Goal: Information Seeking & Learning: Learn about a topic

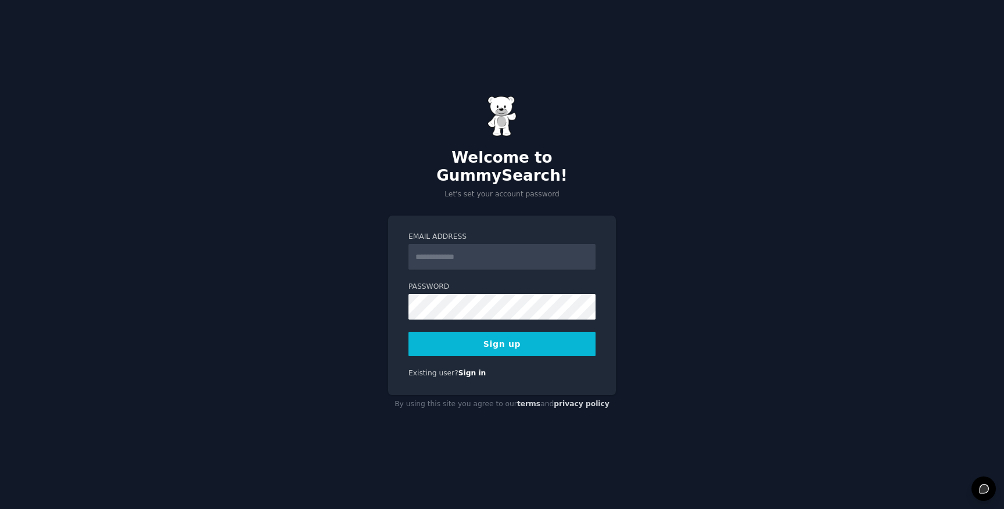
click at [505, 251] on input "Email Address" at bounding box center [502, 257] width 187 height 26
type input "**********"
click at [577, 332] on button "Sign up" at bounding box center [502, 344] width 187 height 24
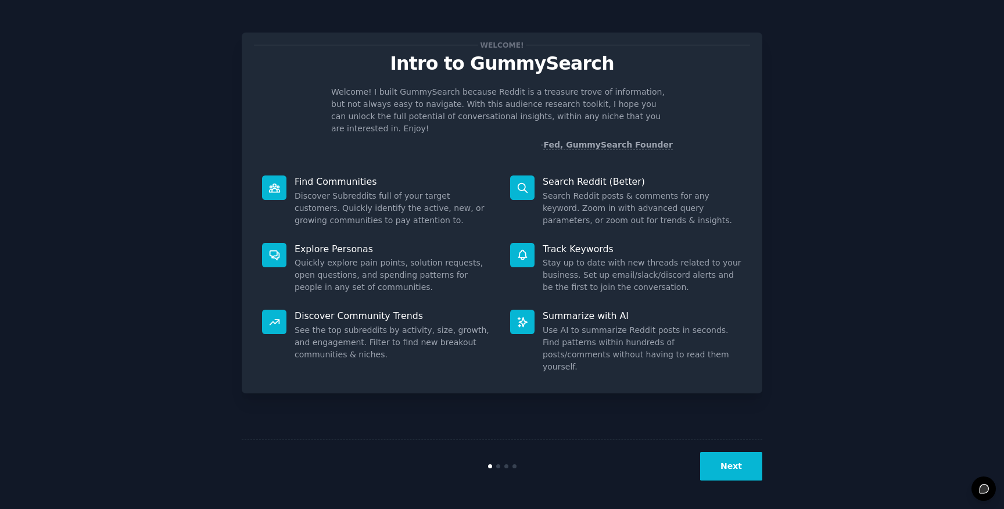
click at [856, 225] on div "Welcome! Intro to GummySearch Welcome! I built GummySearch because Reddit is a …" at bounding box center [502, 254] width 972 height 477
click at [732, 457] on button "Next" at bounding box center [731, 466] width 62 height 28
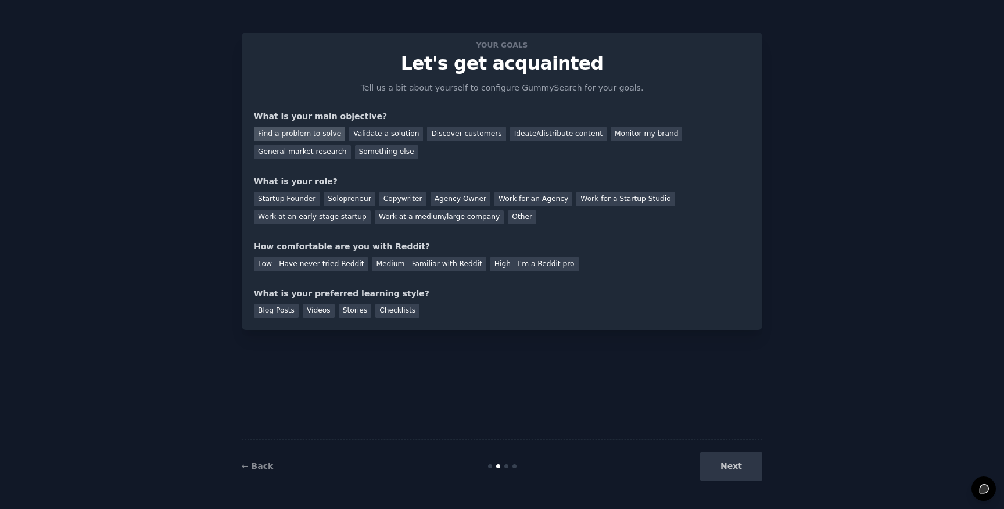
drag, startPoint x: 298, startPoint y: 135, endPoint x: 309, endPoint y: 138, distance: 11.6
click at [298, 135] on div "Find a problem to solve" at bounding box center [299, 134] width 91 height 15
click at [307, 156] on div "General market research" at bounding box center [302, 152] width 97 height 15
click at [320, 141] on div "Find a problem to solve Validate a solution Discover customers Ideate/distribut…" at bounding box center [502, 141] width 496 height 37
click at [325, 137] on div "Find a problem to solve" at bounding box center [299, 134] width 91 height 15
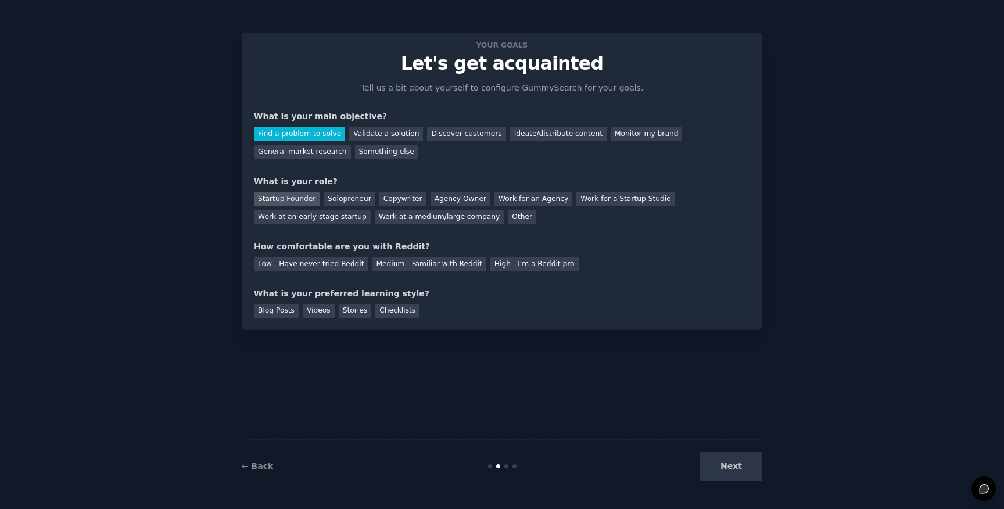
click at [302, 198] on div "Startup Founder" at bounding box center [287, 199] width 66 height 15
click at [351, 198] on div "Solopreneur" at bounding box center [349, 199] width 51 height 15
click at [291, 204] on div "Startup Founder" at bounding box center [287, 199] width 66 height 15
click at [681, 251] on div "How comfortable are you with Reddit?" at bounding box center [502, 247] width 496 height 12
click at [470, 268] on div "Medium - Familiar with Reddit" at bounding box center [429, 264] width 114 height 15
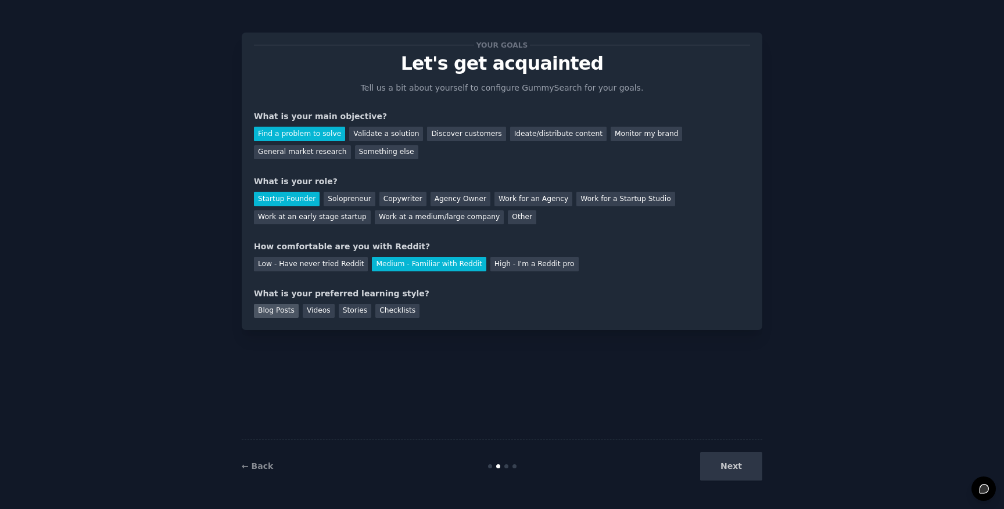
click at [273, 316] on div "Blog Posts" at bounding box center [276, 311] width 45 height 15
click at [720, 463] on button "Next" at bounding box center [731, 466] width 62 height 28
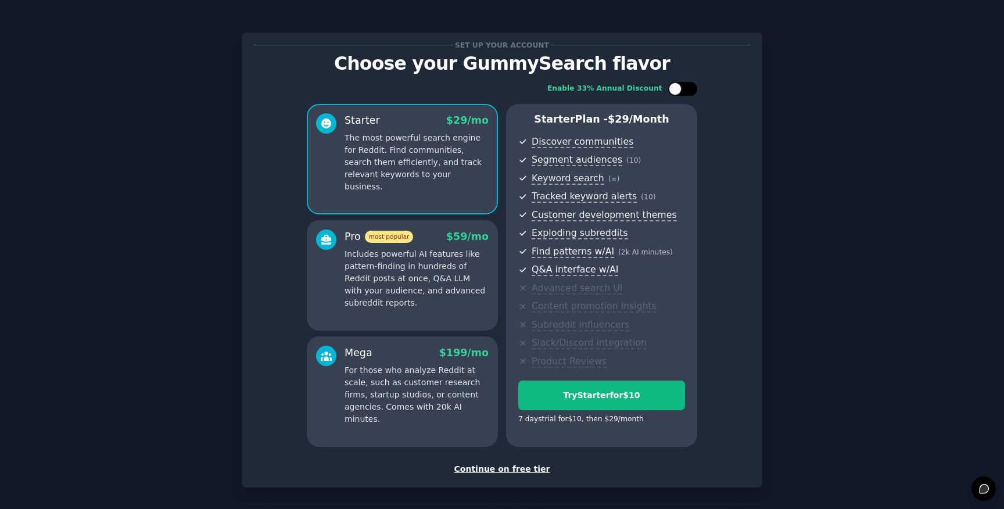
click at [673, 91] on div at bounding box center [675, 89] width 13 height 13
click at [693, 87] on div at bounding box center [690, 89] width 13 height 13
checkbox input "false"
click at [520, 470] on div "Continue on free tier" at bounding box center [502, 469] width 496 height 12
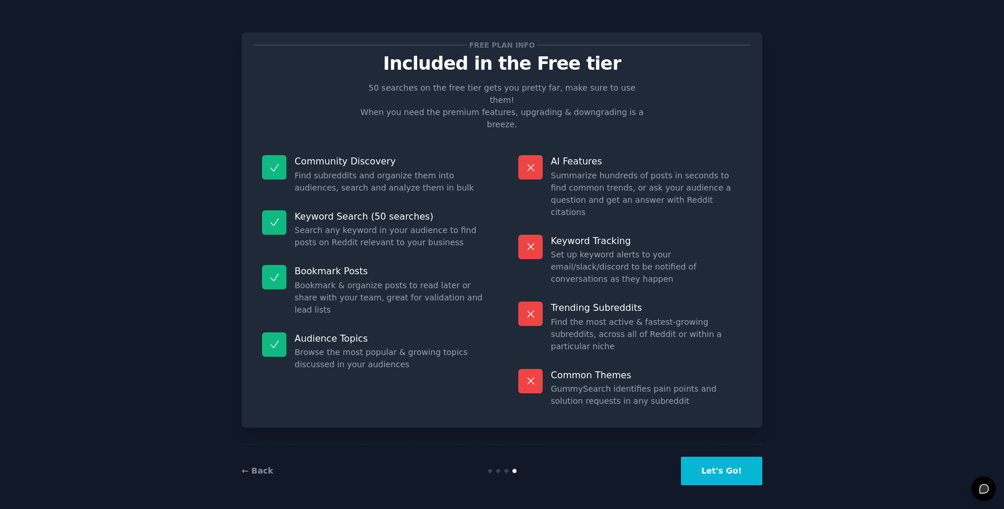
click at [704, 461] on button "Let's Go!" at bounding box center [721, 471] width 81 height 28
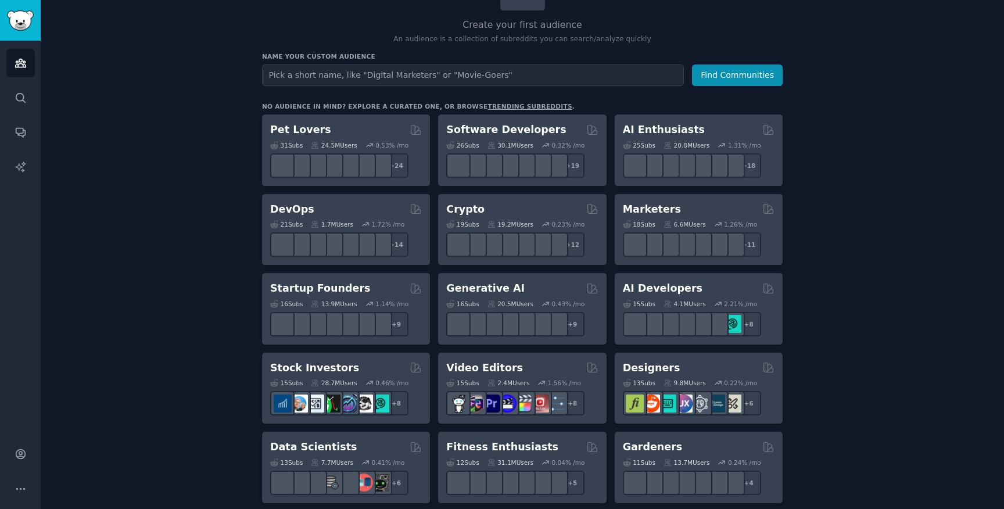
scroll to position [166, 0]
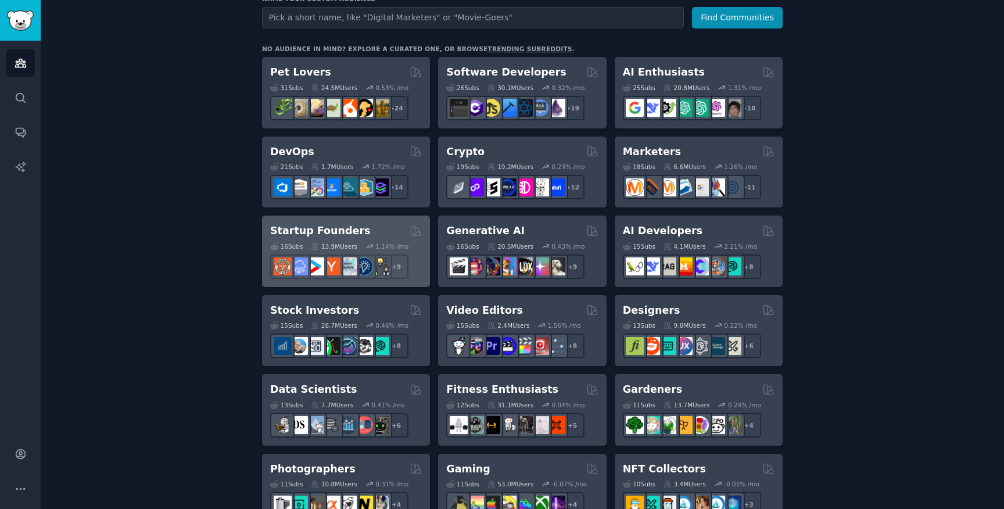
click at [379, 228] on div "Startup Founders Curated by GummySearch" at bounding box center [346, 231] width 152 height 15
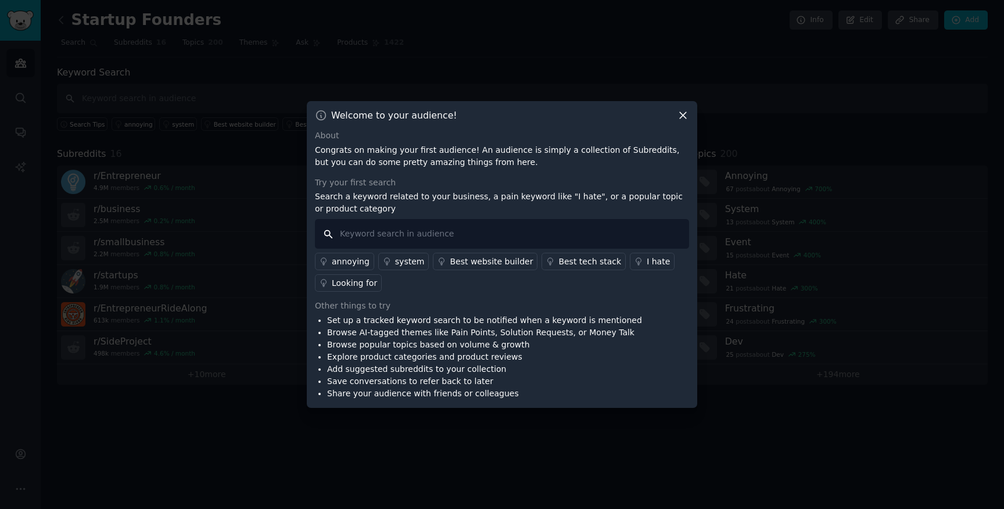
click at [432, 232] on input "text" at bounding box center [502, 234] width 374 height 30
click at [684, 113] on icon at bounding box center [683, 115] width 12 height 12
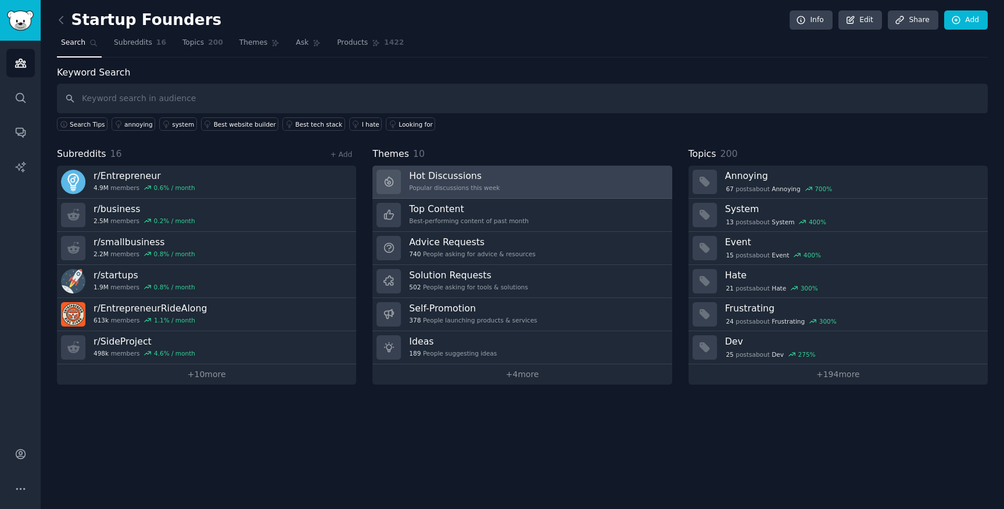
click at [592, 178] on link "Hot Discussions Popular discussions this week" at bounding box center [522, 182] width 299 height 33
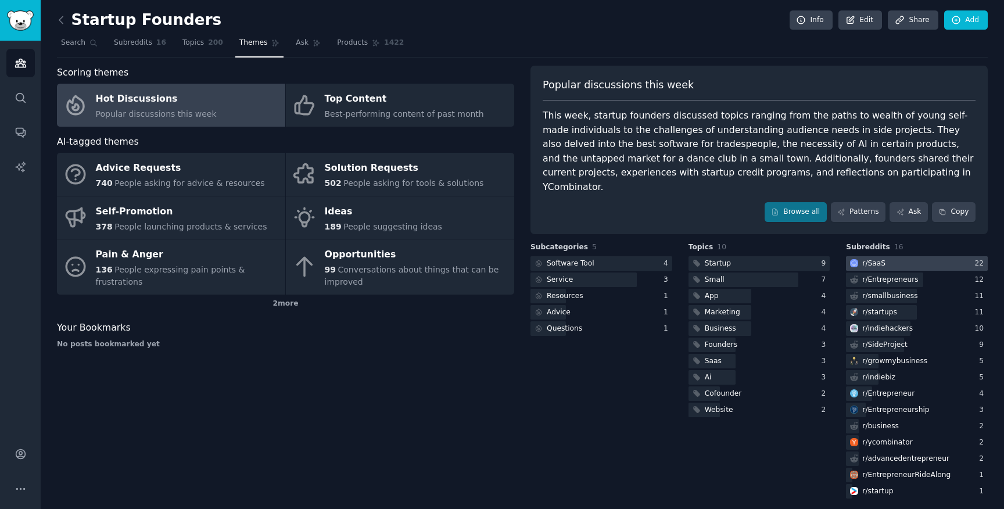
click at [914, 256] on div at bounding box center [917, 263] width 142 height 15
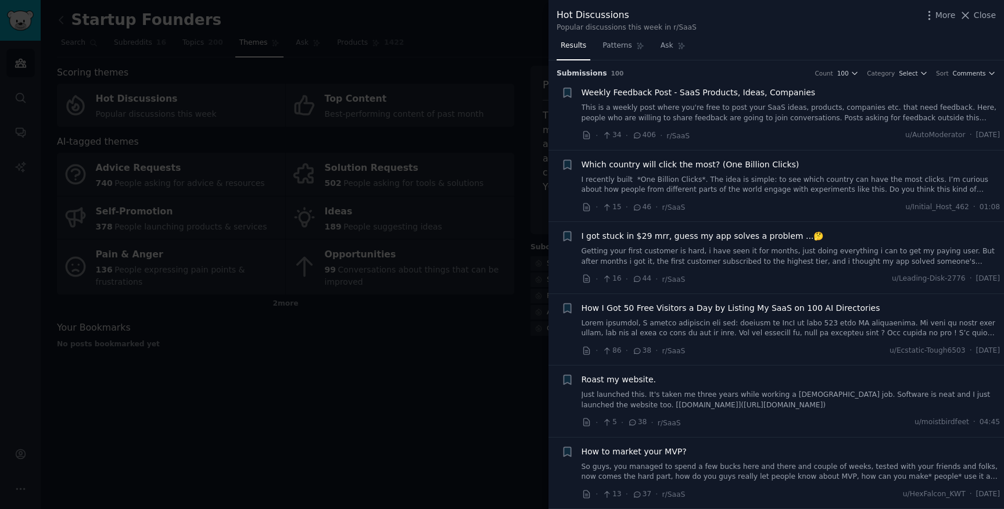
click at [791, 92] on span "Weekly Feedback Post - SaaS Products, Ideas, Companies" at bounding box center [699, 93] width 234 height 12
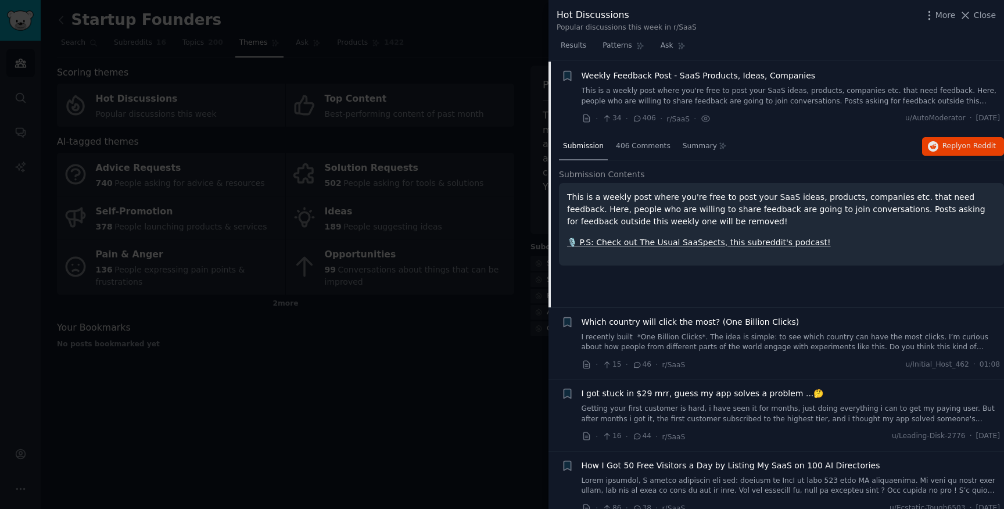
scroll to position [18, 0]
click at [624, 74] on span "Weekly Feedback Post - SaaS Products, Ideas, Companies" at bounding box center [699, 75] width 234 height 12
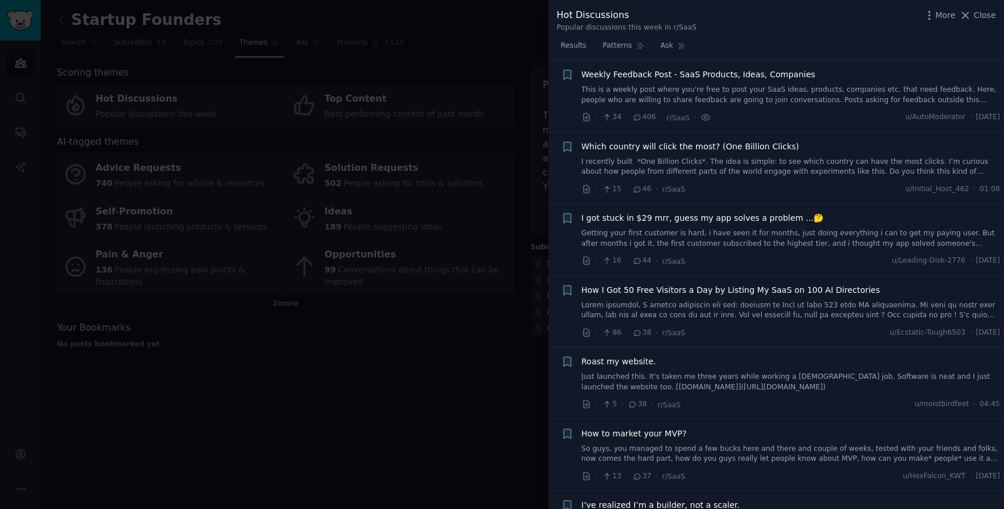
click at [616, 77] on span "Weekly Feedback Post - SaaS Products, Ideas, Companies" at bounding box center [699, 75] width 234 height 12
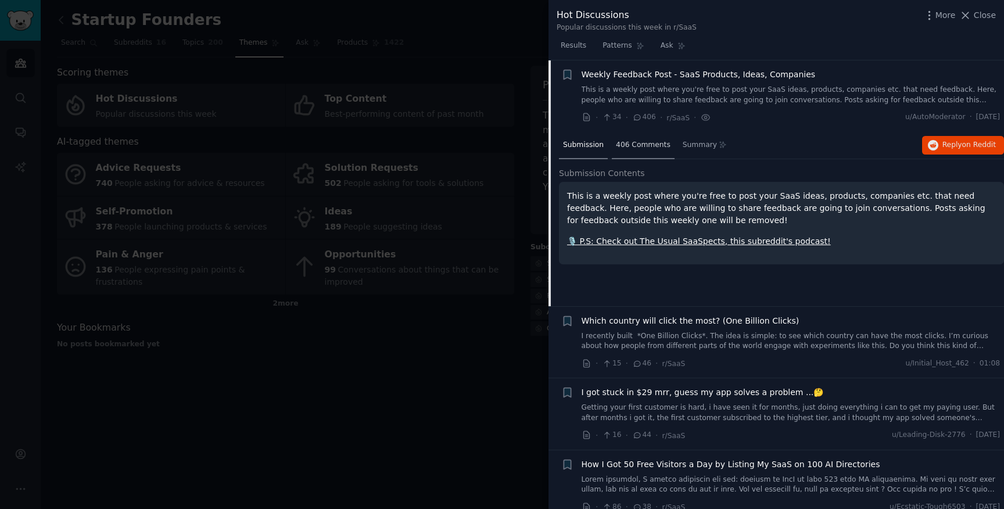
click at [639, 146] on span "406 Comments" at bounding box center [643, 145] width 55 height 10
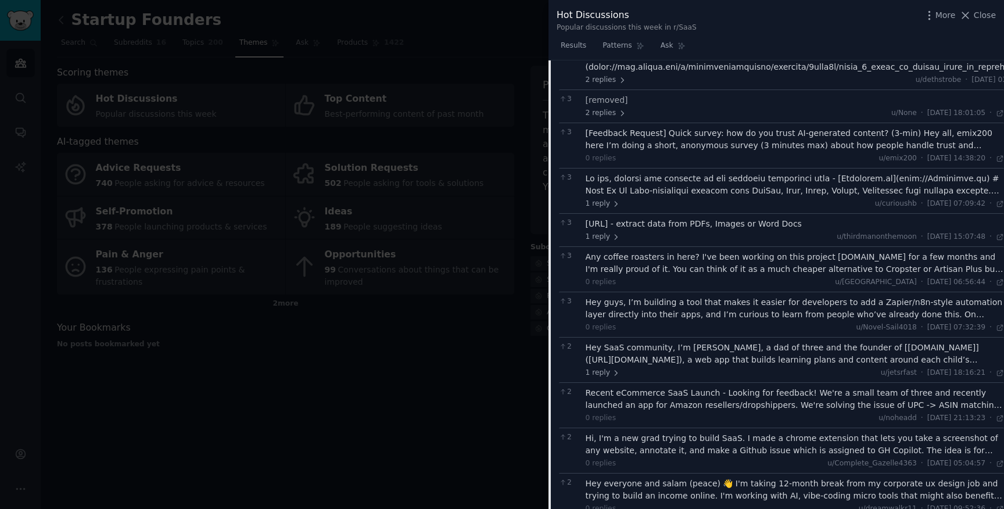
scroll to position [117, 0]
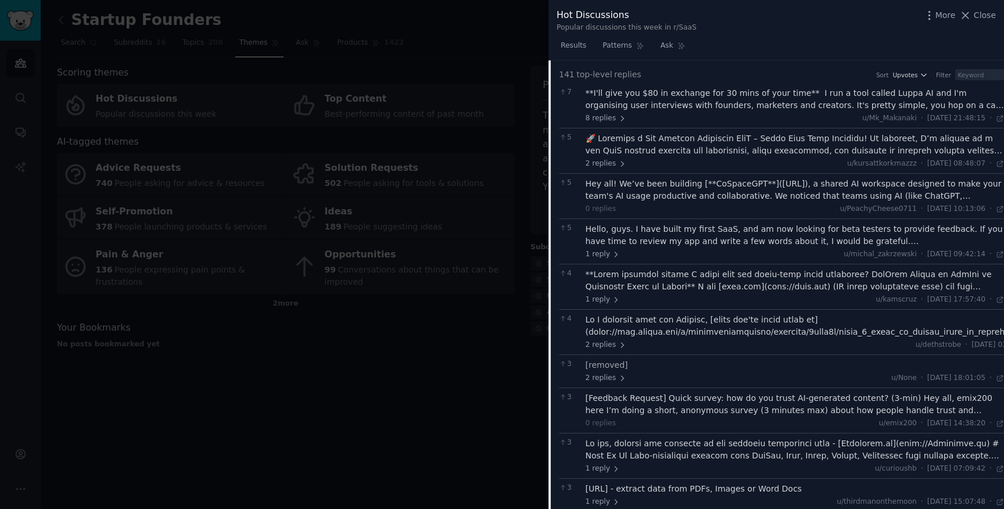
click at [460, 388] on div at bounding box center [502, 254] width 1004 height 509
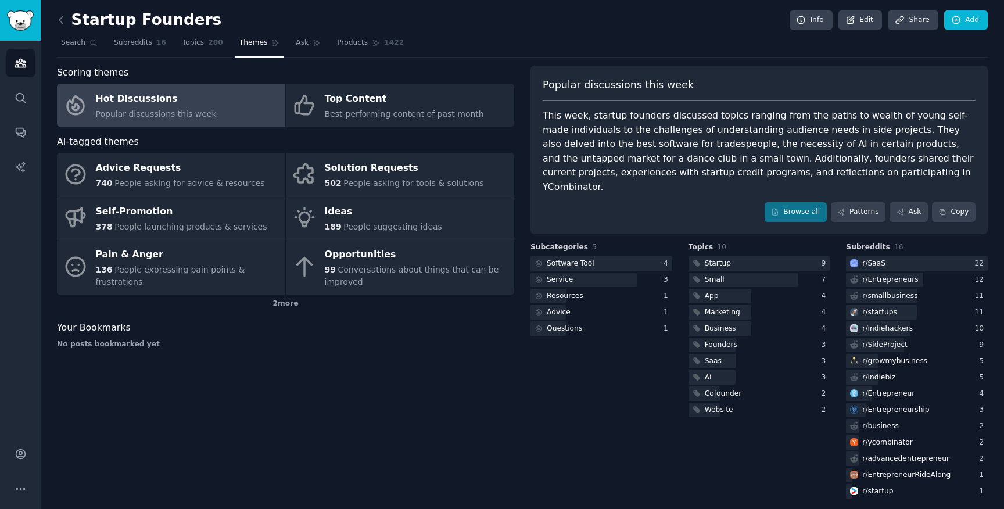
click at [249, 102] on link "Hot Discussions Popular discussions this week" at bounding box center [171, 105] width 228 height 43
click at [249, 46] on span "Themes" at bounding box center [253, 43] width 28 height 10
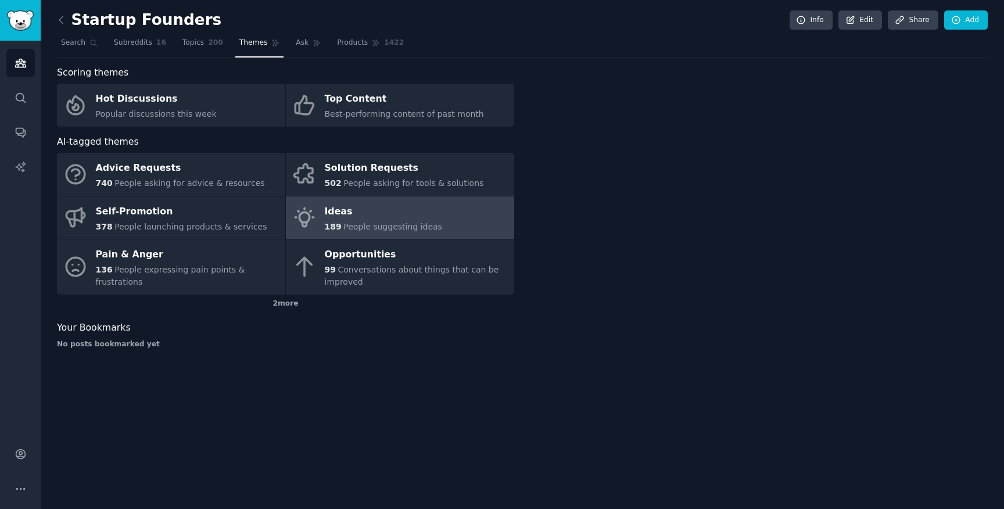
click at [373, 212] on div "Ideas" at bounding box center [383, 211] width 117 height 19
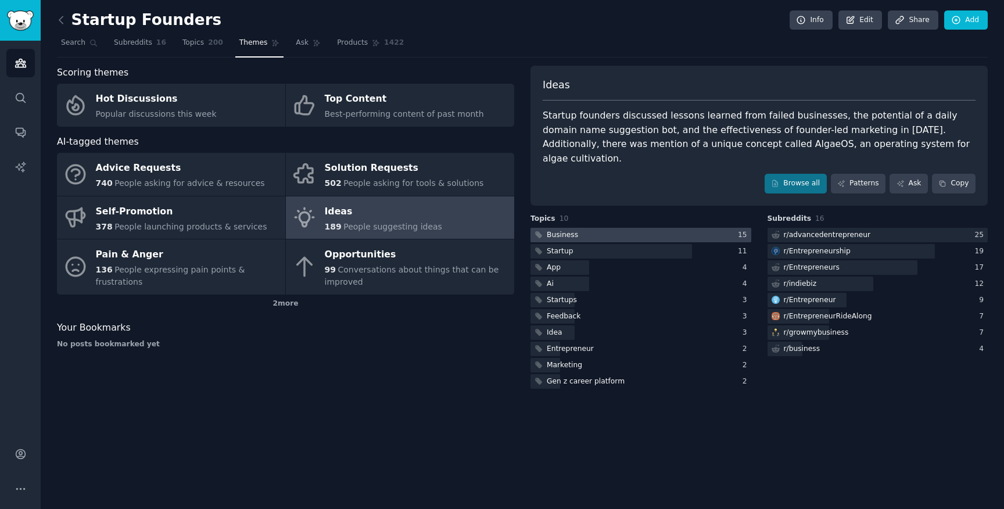
click at [588, 228] on div at bounding box center [641, 235] width 221 height 15
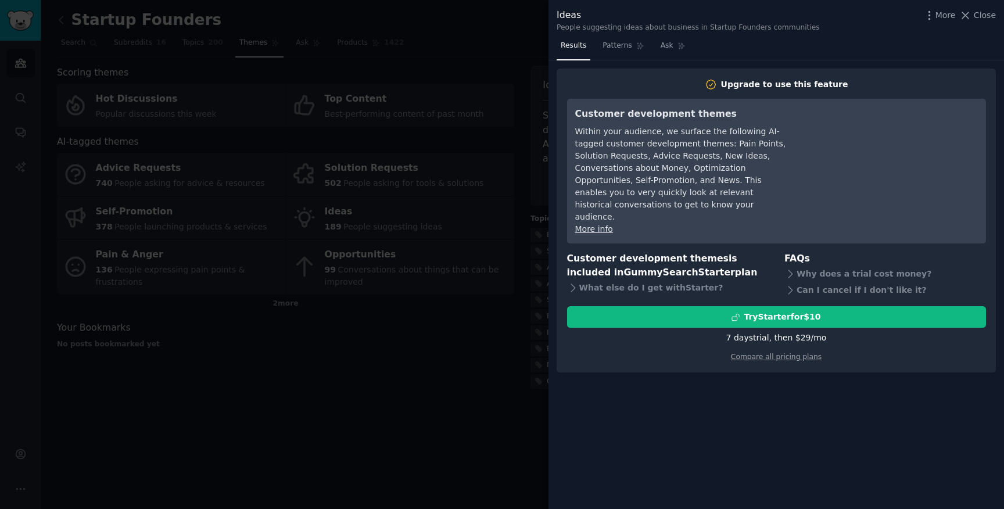
click at [493, 365] on div at bounding box center [502, 254] width 1004 height 509
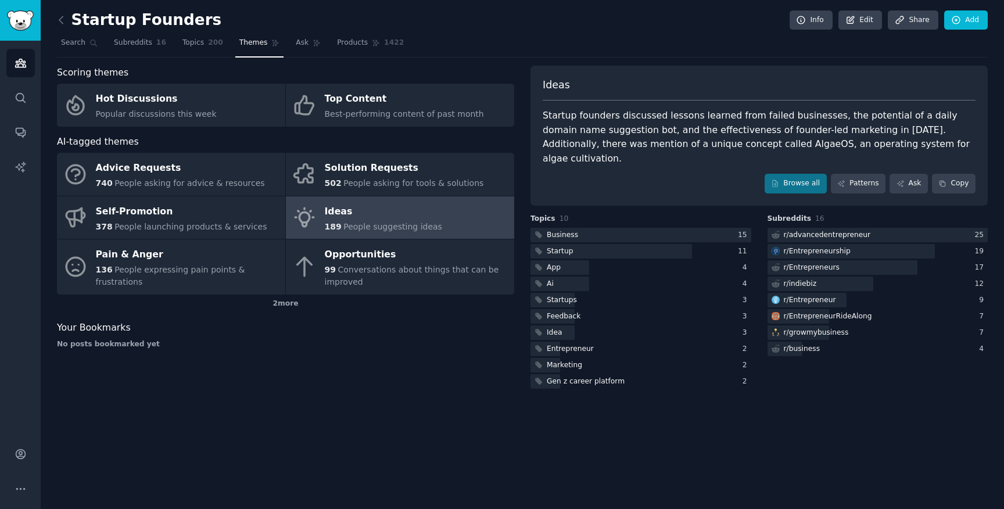
click at [239, 45] on span "Themes" at bounding box center [253, 43] width 28 height 10
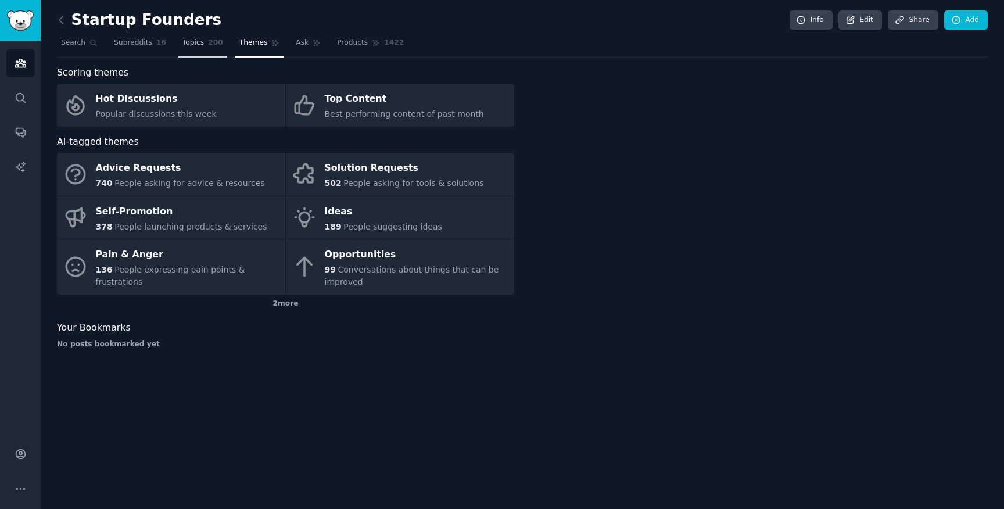
click at [201, 47] on span "Topics" at bounding box center [194, 43] width 22 height 10
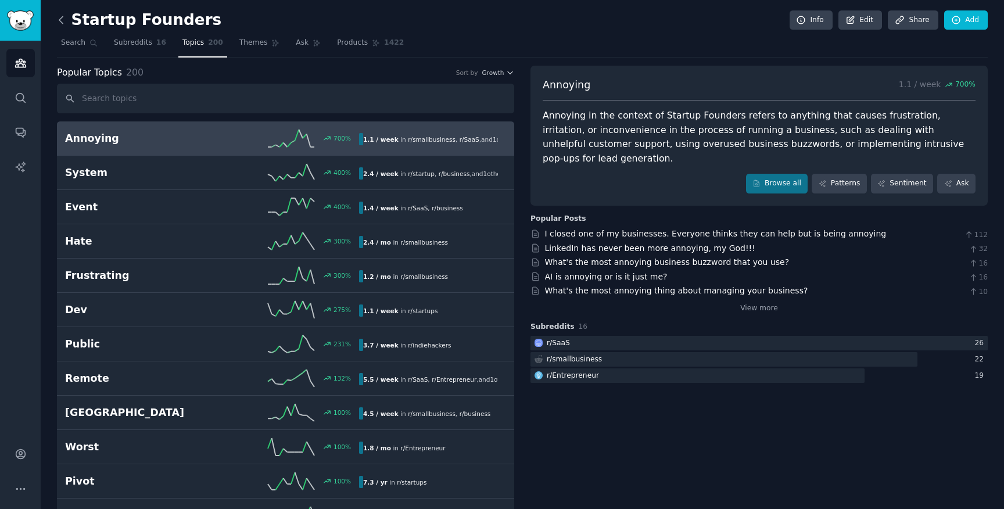
click at [64, 22] on icon at bounding box center [61, 20] width 12 height 12
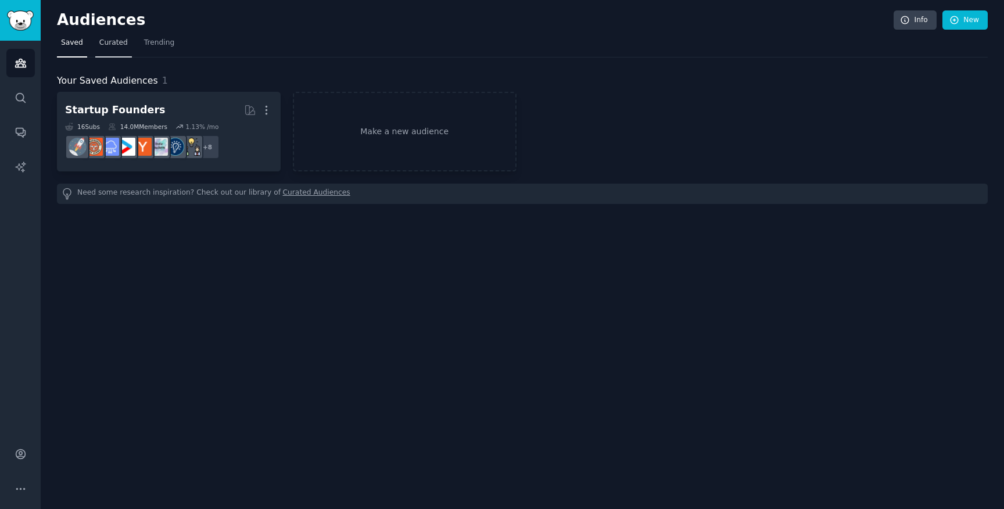
click at [113, 45] on span "Curated" at bounding box center [113, 43] width 28 height 10
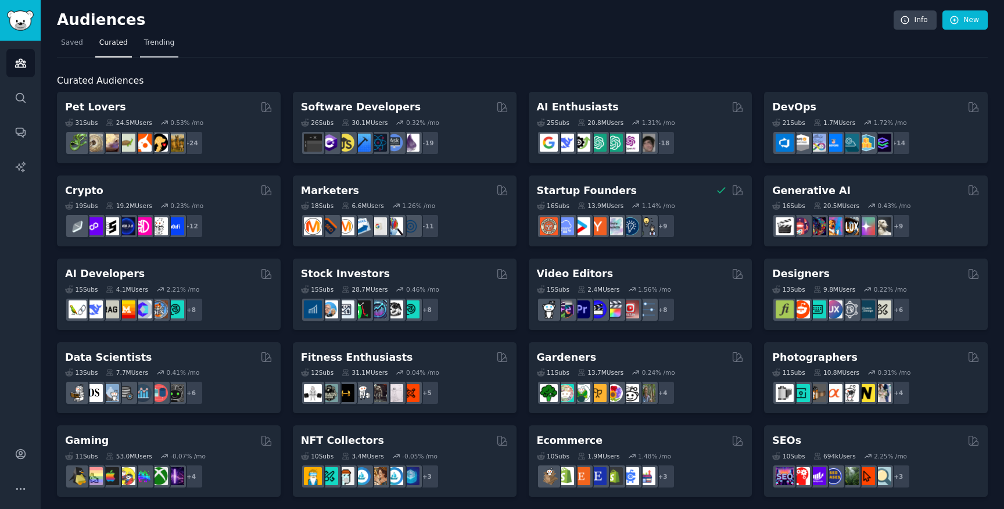
click at [148, 45] on span "Trending" at bounding box center [159, 43] width 30 height 10
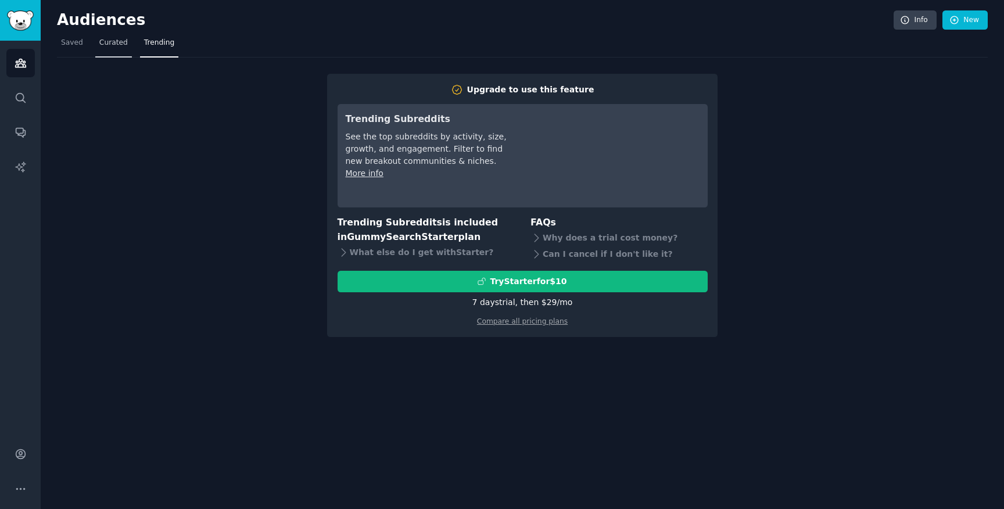
click at [117, 48] on span "Curated" at bounding box center [113, 43] width 28 height 10
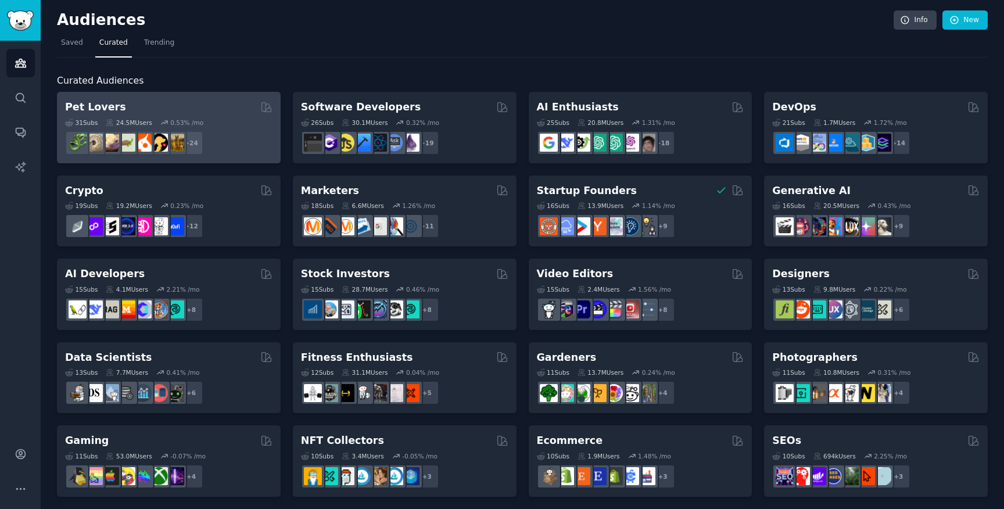
click at [214, 119] on div "31 Sub s 24.5M Users 0.53 % /mo" at bounding box center [169, 123] width 208 height 8
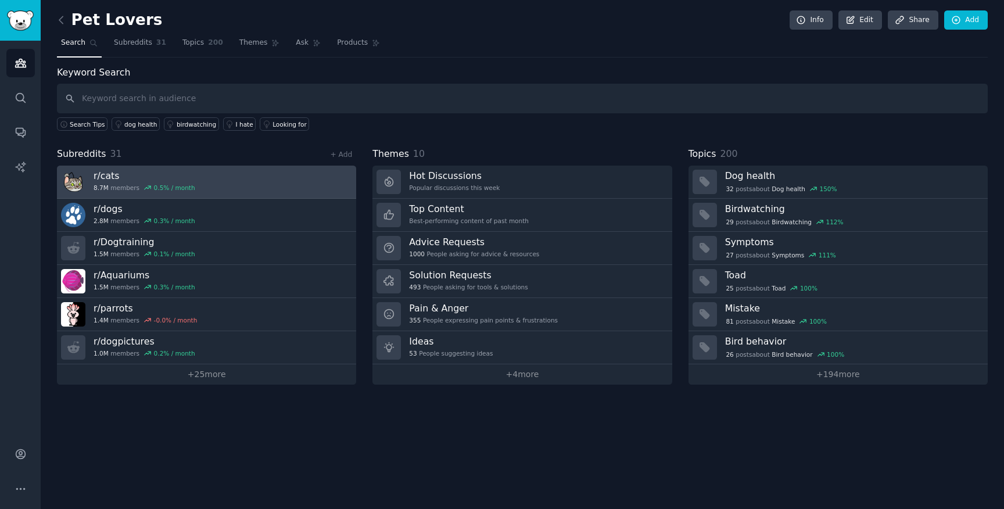
click at [273, 170] on link "r/ cats 8.7M members 0.5 % / month" at bounding box center [206, 182] width 299 height 33
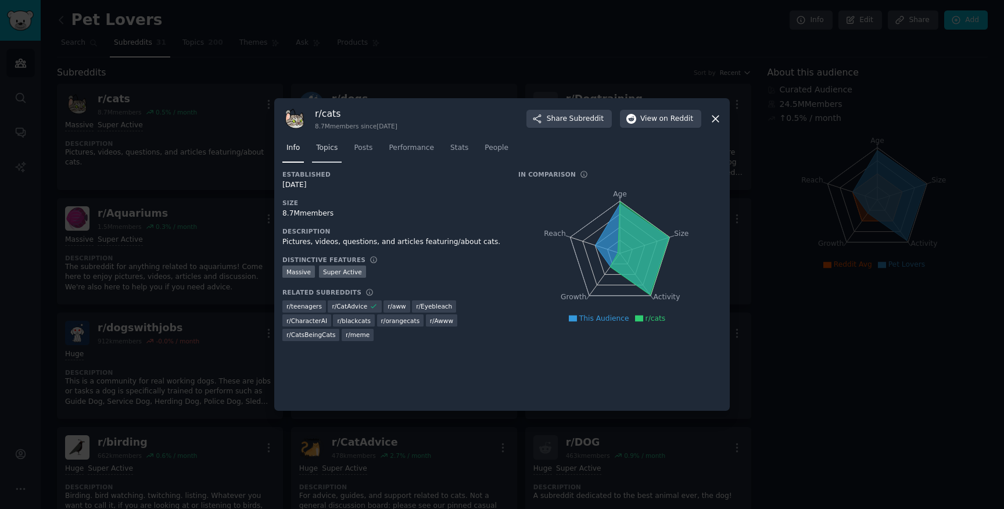
click at [328, 146] on span "Topics" at bounding box center [327, 148] width 22 height 10
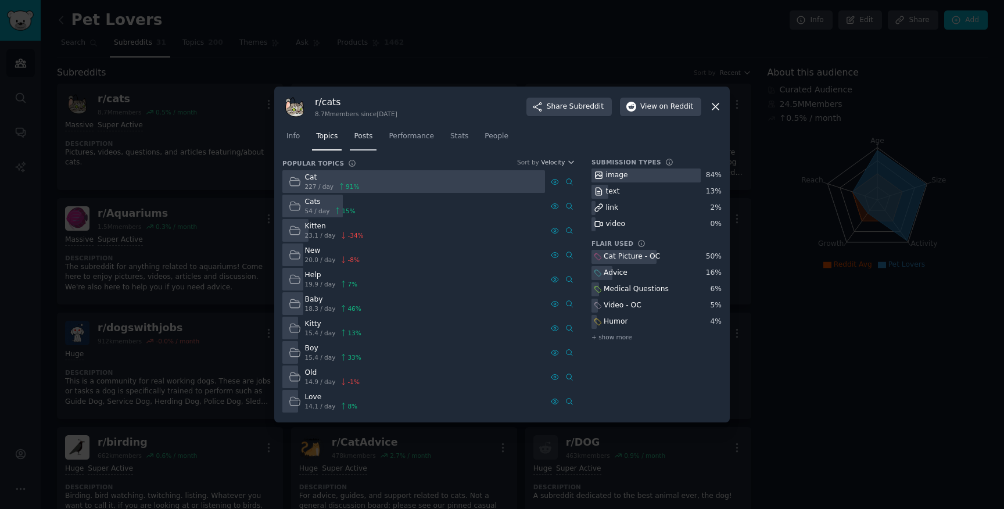
click at [360, 136] on span "Posts" at bounding box center [363, 136] width 19 height 10
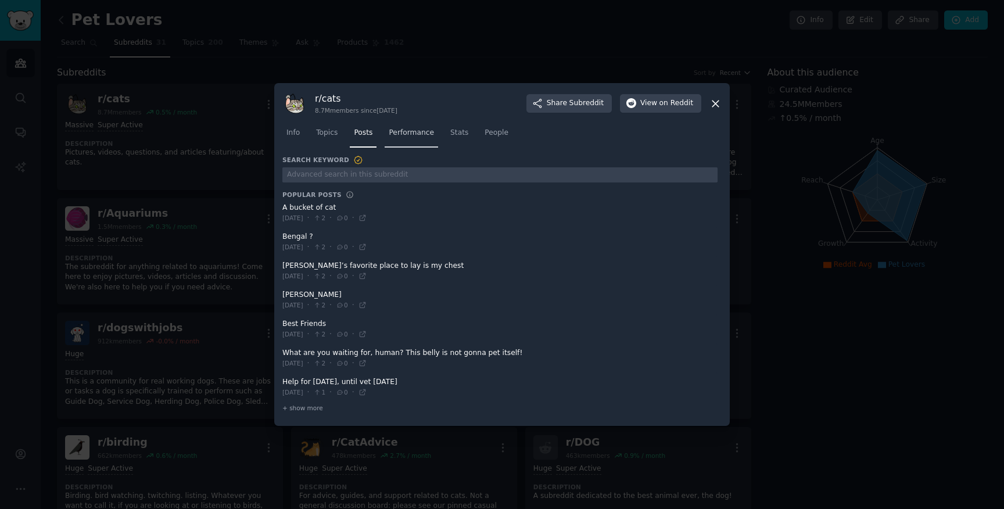
click at [412, 133] on span "Performance" at bounding box center [411, 133] width 45 height 10
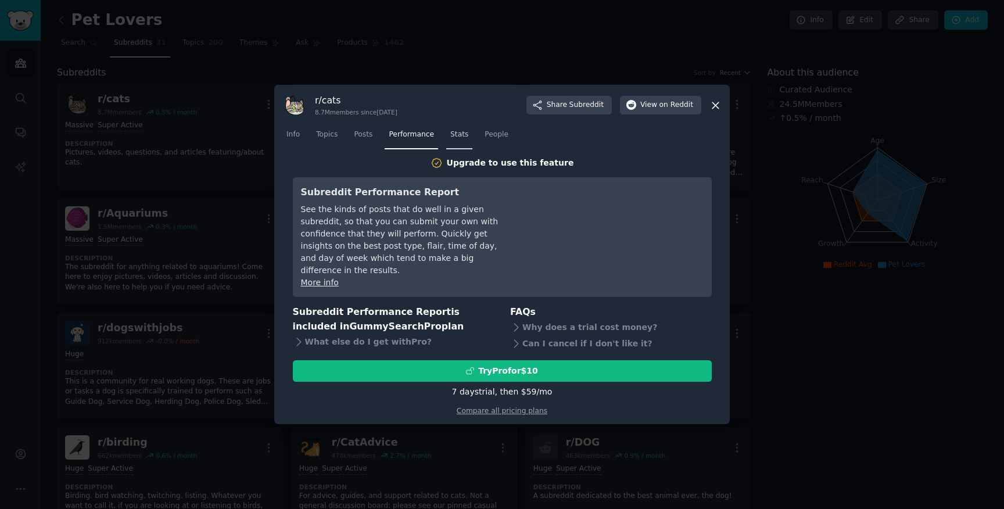
click at [467, 142] on link "Stats" at bounding box center [459, 138] width 26 height 24
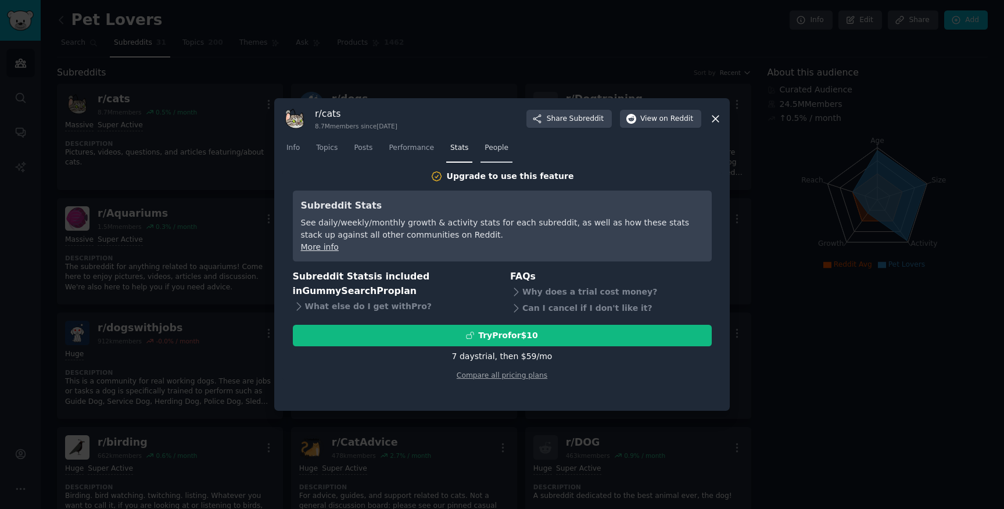
click at [492, 150] on span "People" at bounding box center [497, 148] width 24 height 10
click at [326, 153] on link "Topics" at bounding box center [327, 151] width 30 height 24
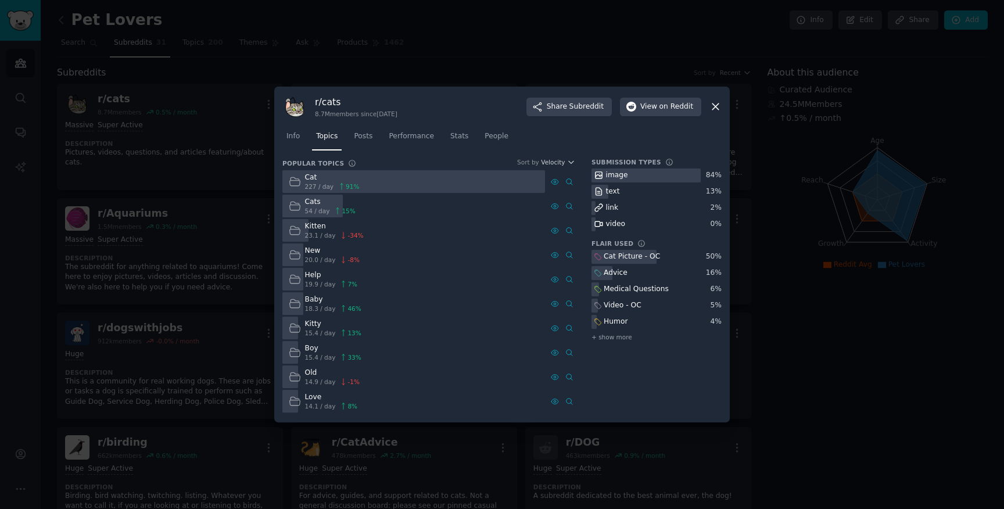
click at [422, 184] on div at bounding box center [413, 181] width 263 height 23
click at [603, 189] on icon at bounding box center [599, 192] width 10 height 10
click at [303, 138] on link "Info" at bounding box center [293, 139] width 22 height 24
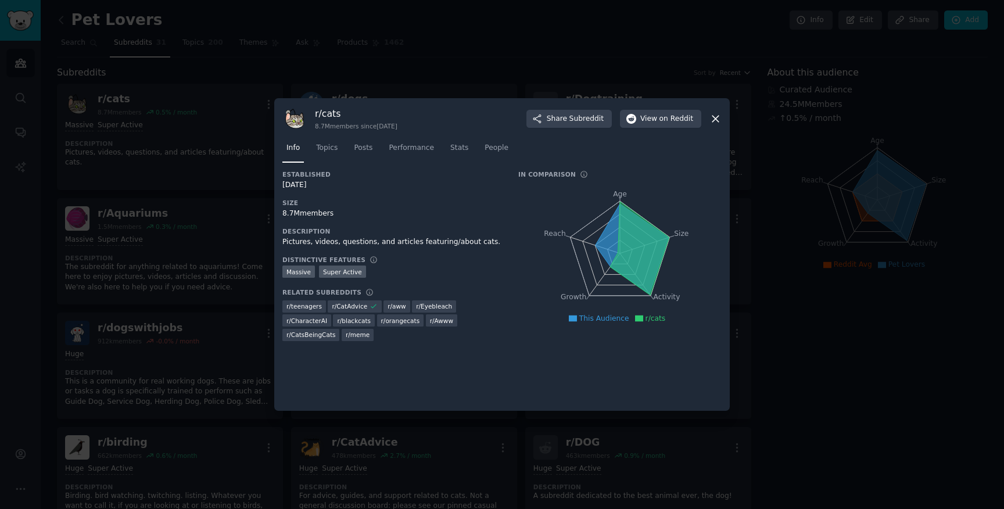
click at [717, 119] on icon at bounding box center [716, 119] width 12 height 12
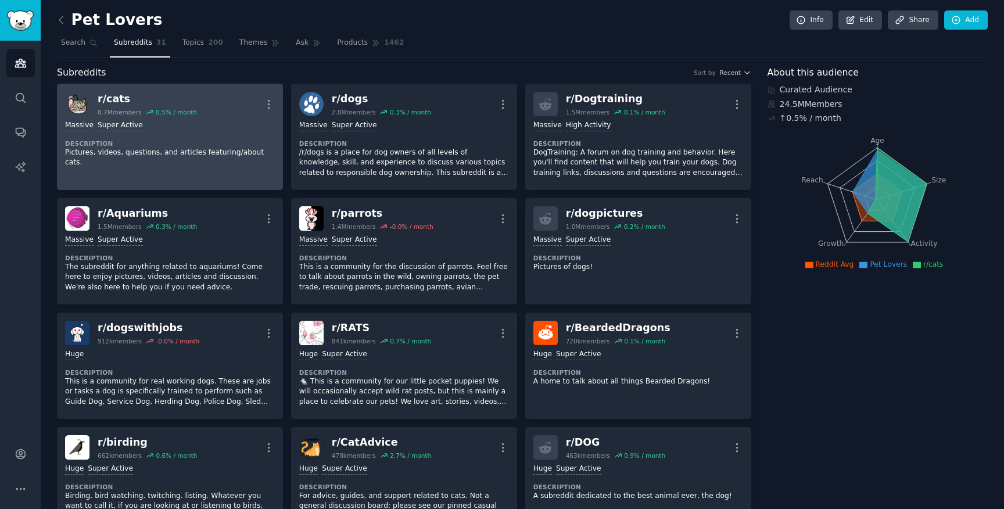
click at [239, 136] on div "Massive Super Active Description Pictures, videos, questions, and articles feat…" at bounding box center [170, 144] width 210 height 56
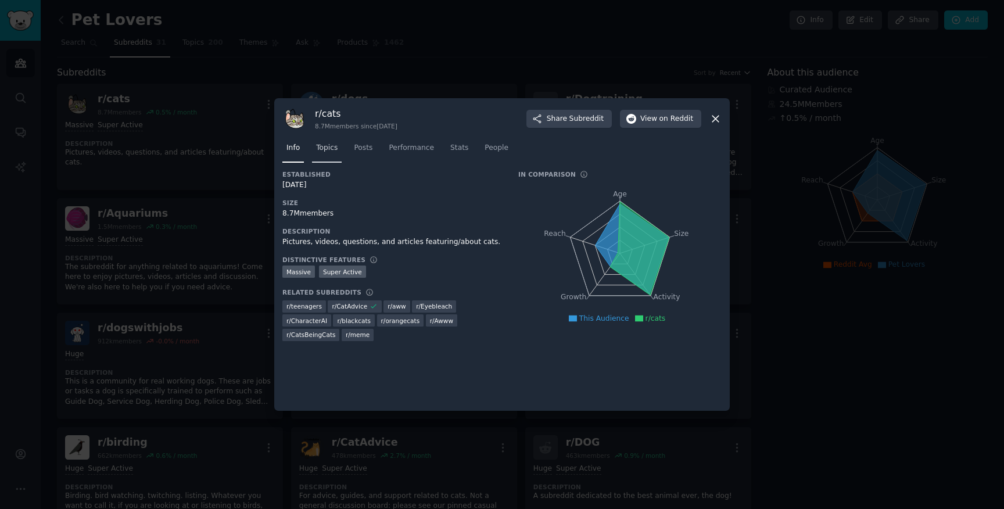
click at [326, 151] on span "Topics" at bounding box center [327, 148] width 22 height 10
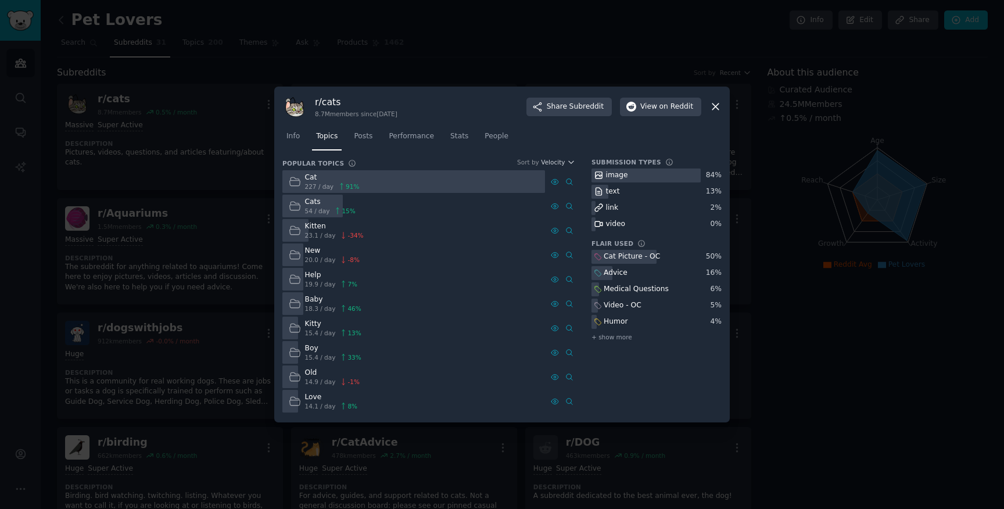
click at [400, 185] on div at bounding box center [413, 181] width 263 height 23
click at [675, 108] on span "on Reddit" at bounding box center [677, 107] width 34 height 10
click at [922, 107] on div at bounding box center [502, 254] width 1004 height 509
